Goal: Task Accomplishment & Management: Manage account settings

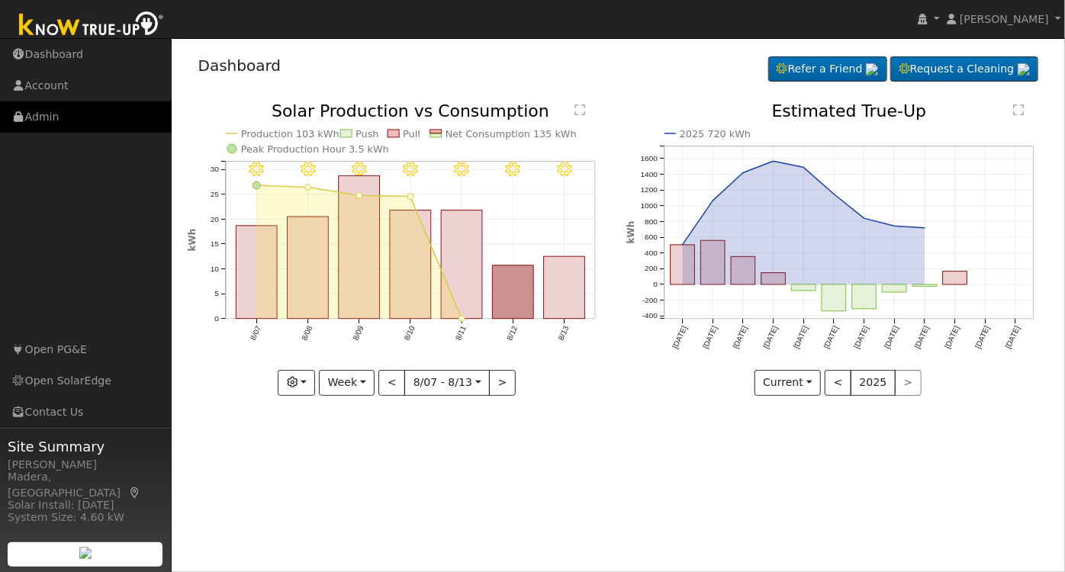
click at [55, 115] on link "Admin" at bounding box center [86, 116] width 172 height 31
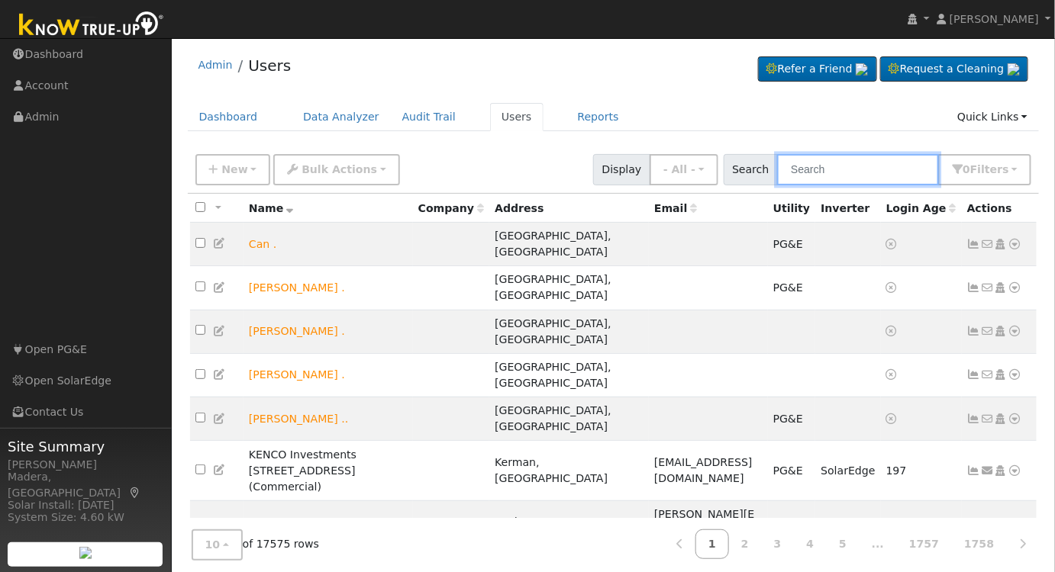
click at [823, 171] on input "text" at bounding box center [858, 169] width 162 height 31
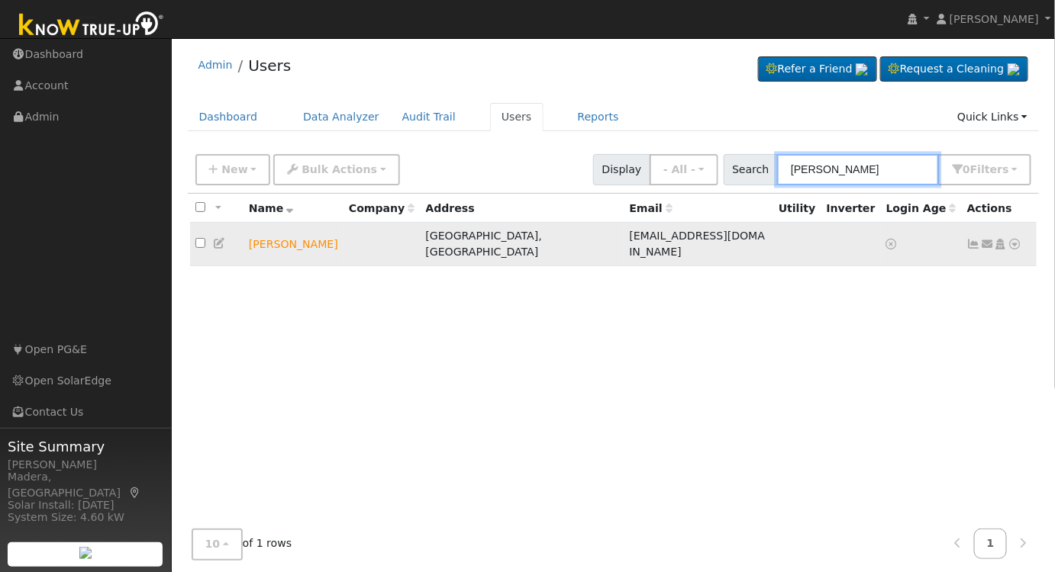
type input "christopher roble"
click at [1001, 239] on icon at bounding box center [1001, 244] width 14 height 11
